Goal: Transaction & Acquisition: Purchase product/service

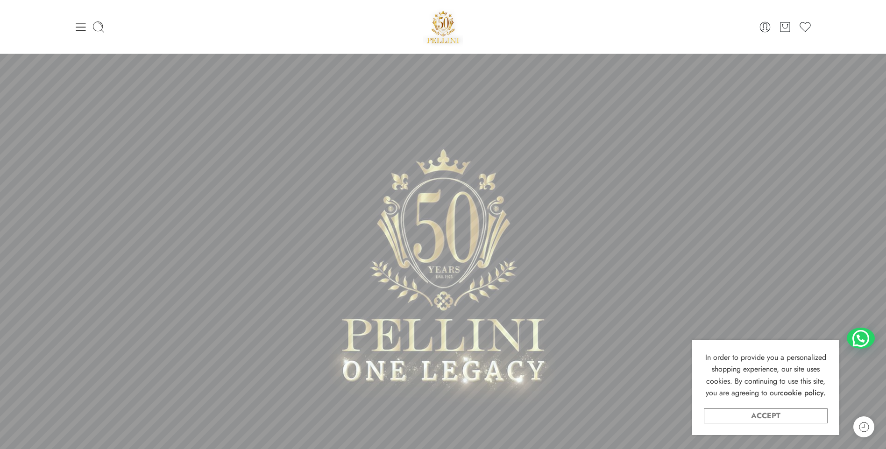
click at [817, 418] on link "Accept" at bounding box center [766, 416] width 124 height 15
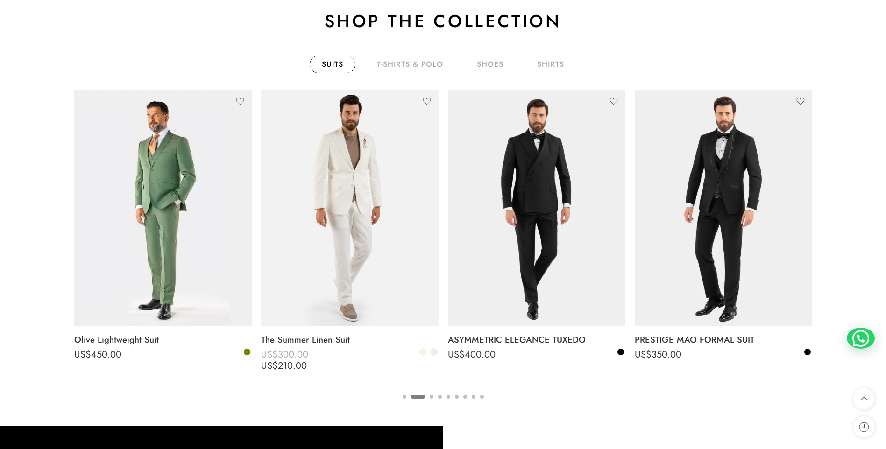
scroll to position [1635, 0]
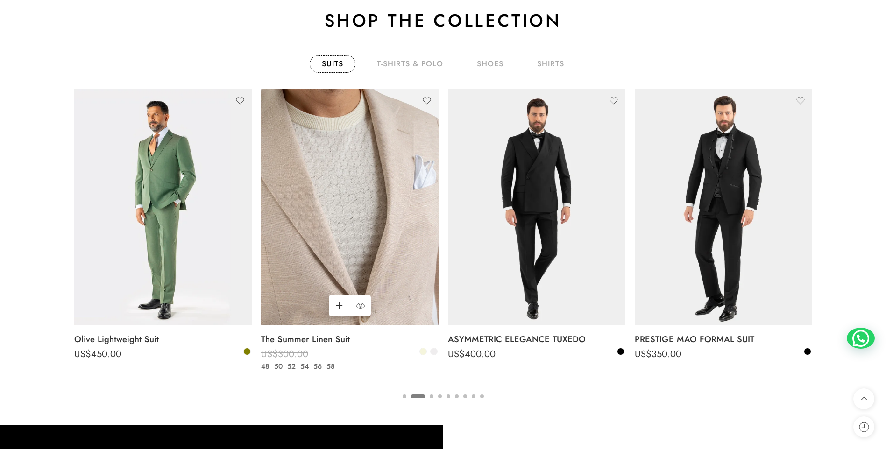
click at [336, 238] on img at bounding box center [350, 207] width 178 height 237
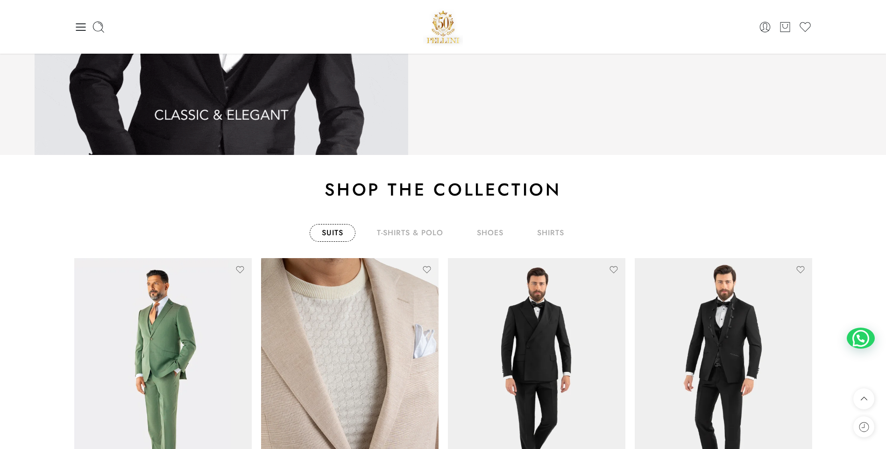
scroll to position [1383, 0]
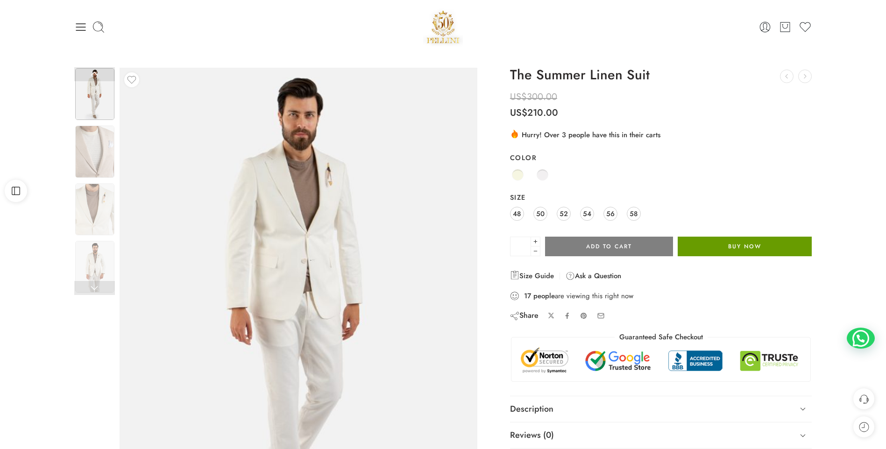
click at [705, 249] on button "Buy Now" at bounding box center [745, 247] width 134 height 20
click at [588, 215] on span "54" at bounding box center [587, 213] width 8 height 13
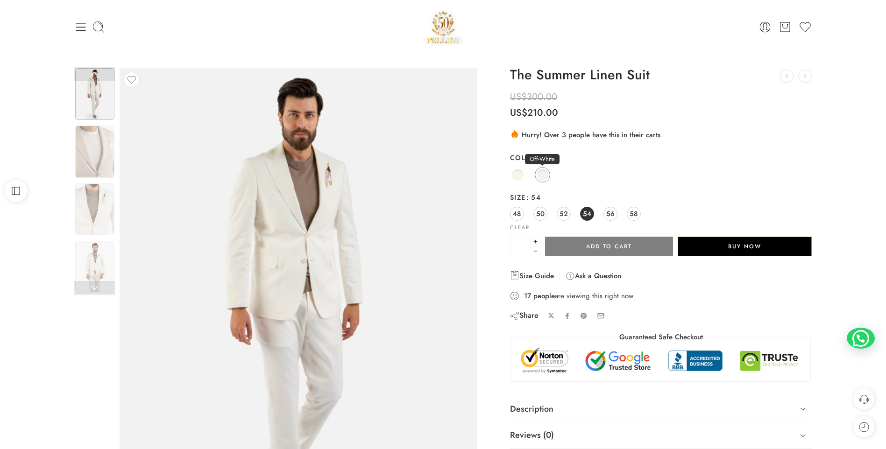
click at [540, 172] on span at bounding box center [543, 175] width 12 height 12
click at [520, 171] on span at bounding box center [518, 175] width 12 height 12
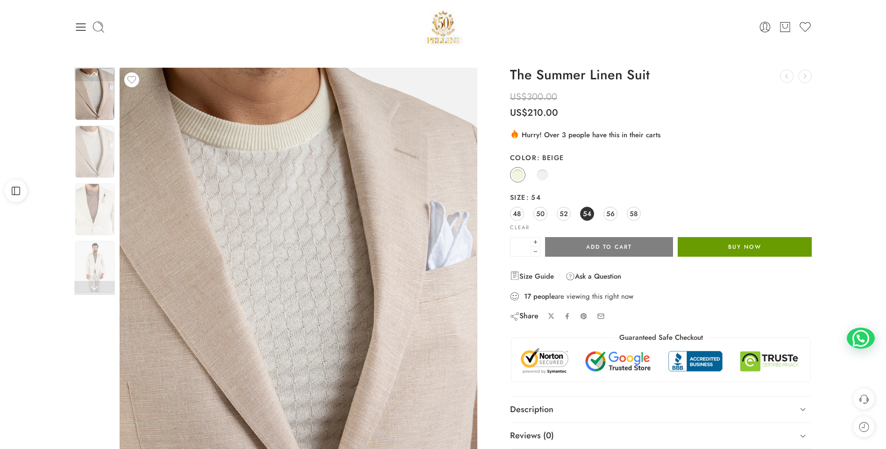
click at [722, 244] on button "Buy Now" at bounding box center [745, 247] width 134 height 20
